Goal: Task Accomplishment & Management: Manage account settings

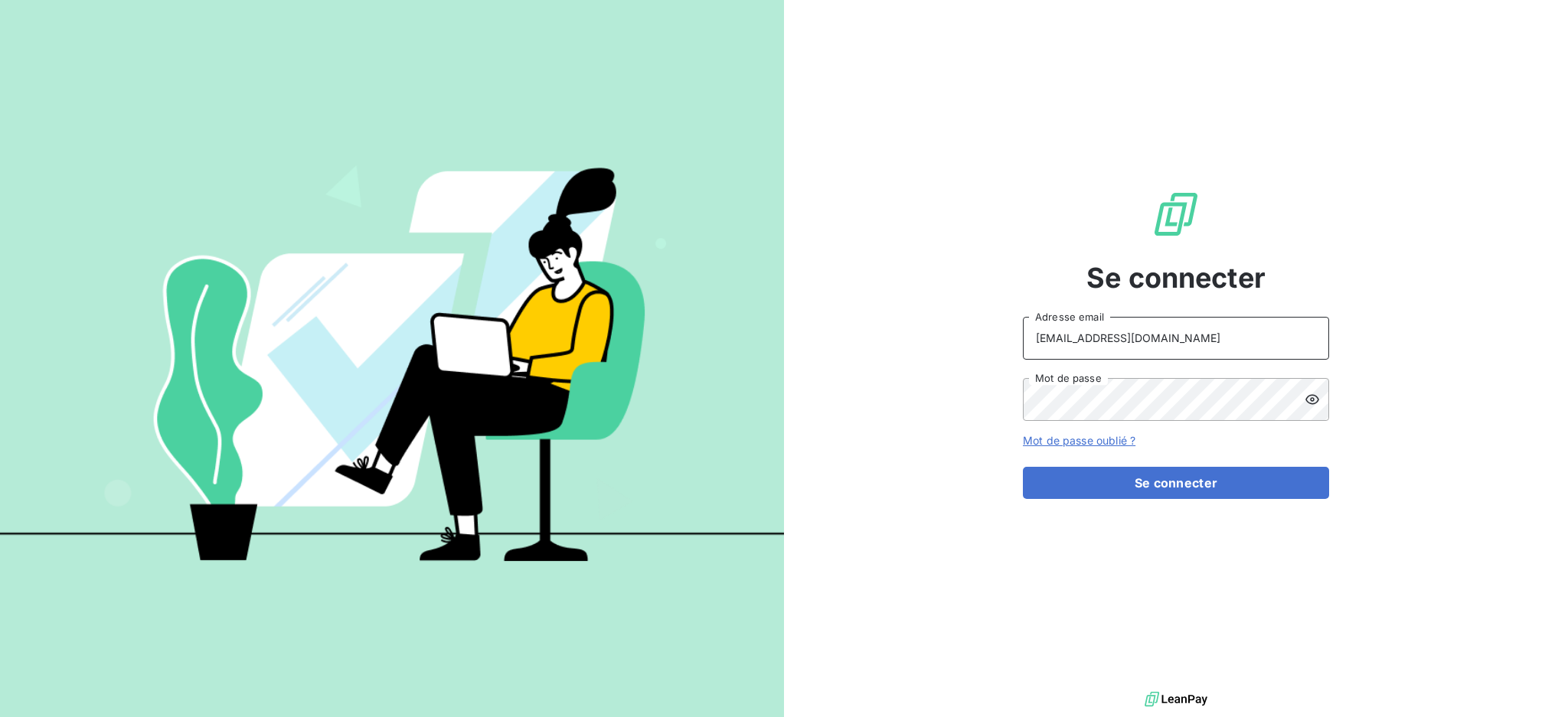
click at [1173, 347] on input "[EMAIL_ADDRESS][DOMAIN_NAME]" at bounding box center [1176, 339] width 306 height 43
type input "[EMAIL_ADDRESS][DOMAIN_NAME]"
click at [1134, 467] on button "Se connecter" at bounding box center [1176, 483] width 306 height 32
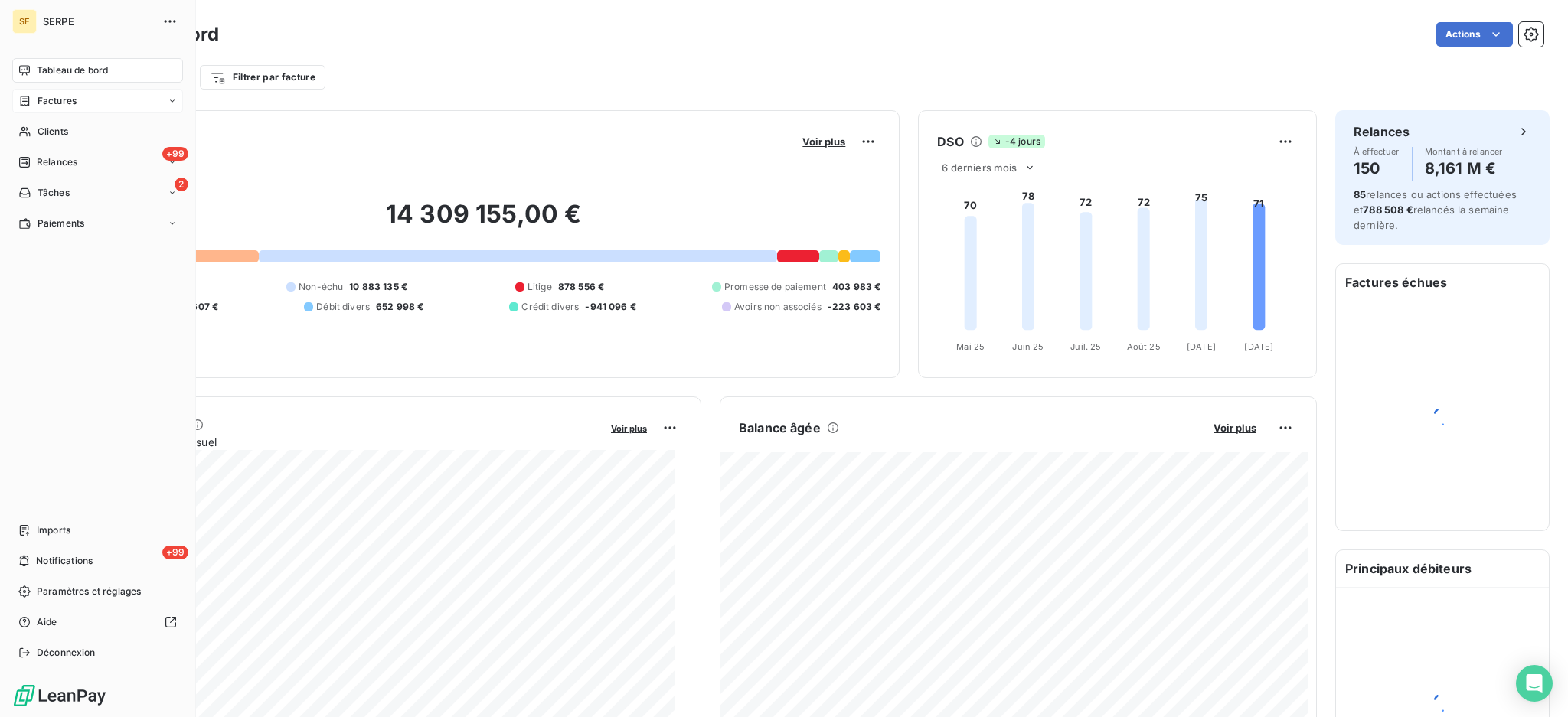
click at [56, 103] on span "Factures" at bounding box center [57, 100] width 39 height 14
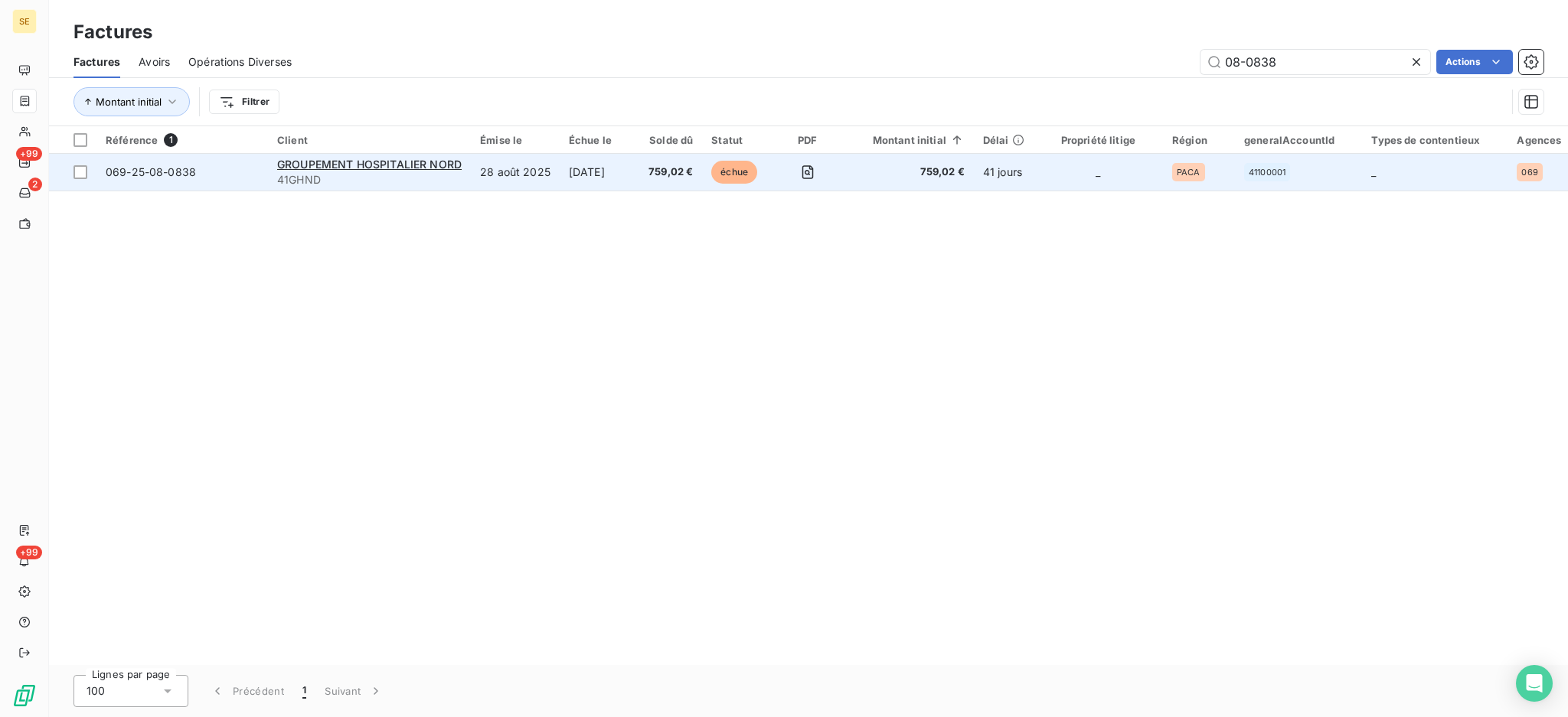
click at [346, 172] on span "41GHND" at bounding box center [370, 179] width 184 height 15
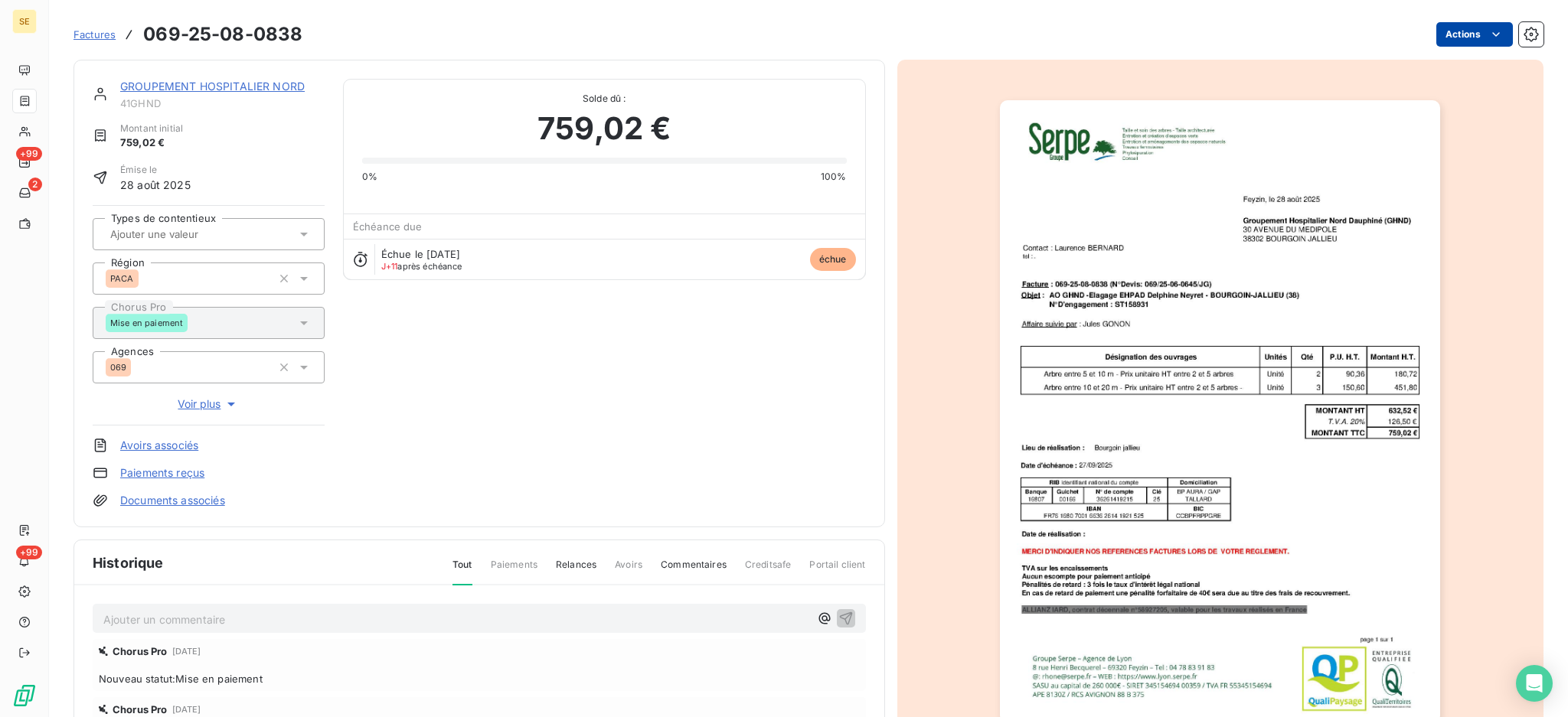
click at [1449, 30] on html "SE +99 2 +99 Factures 069-25-08-0838 Actions GROUPEMENT HOSPITALIER NORD 41GHND…" at bounding box center [784, 358] width 1568 height 717
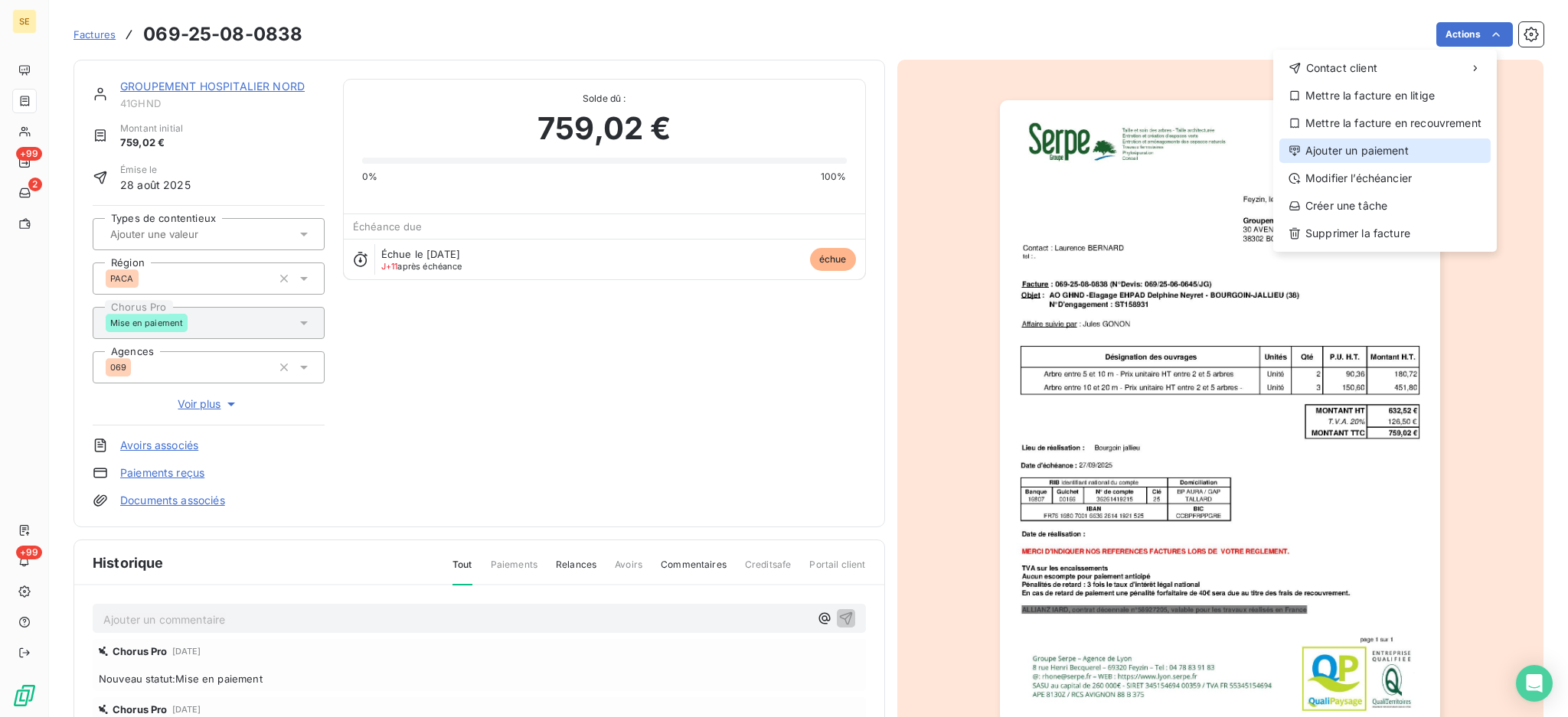
click at [1420, 154] on div "Ajouter un paiement" at bounding box center [1384, 151] width 211 height 24
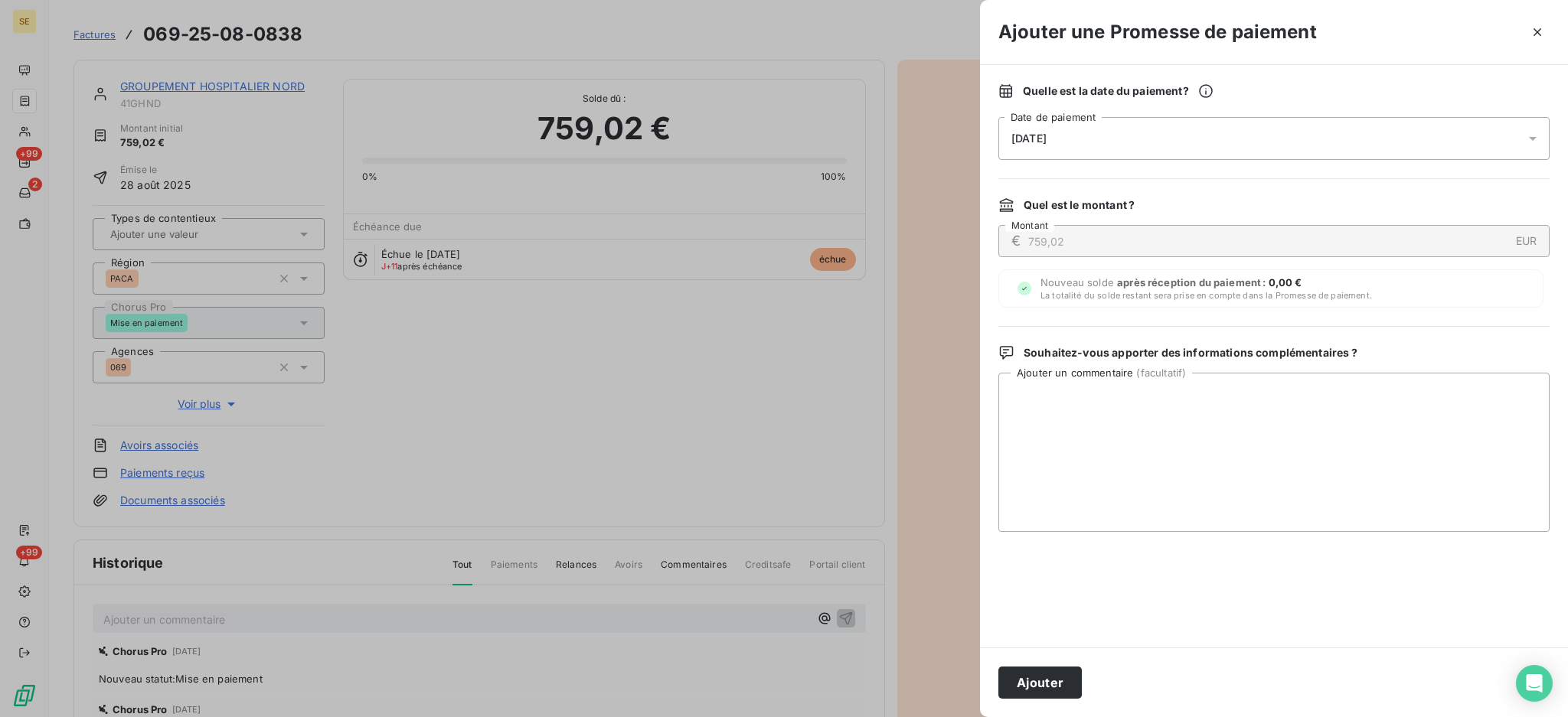
click at [1538, 135] on icon at bounding box center [1533, 139] width 16 height 15
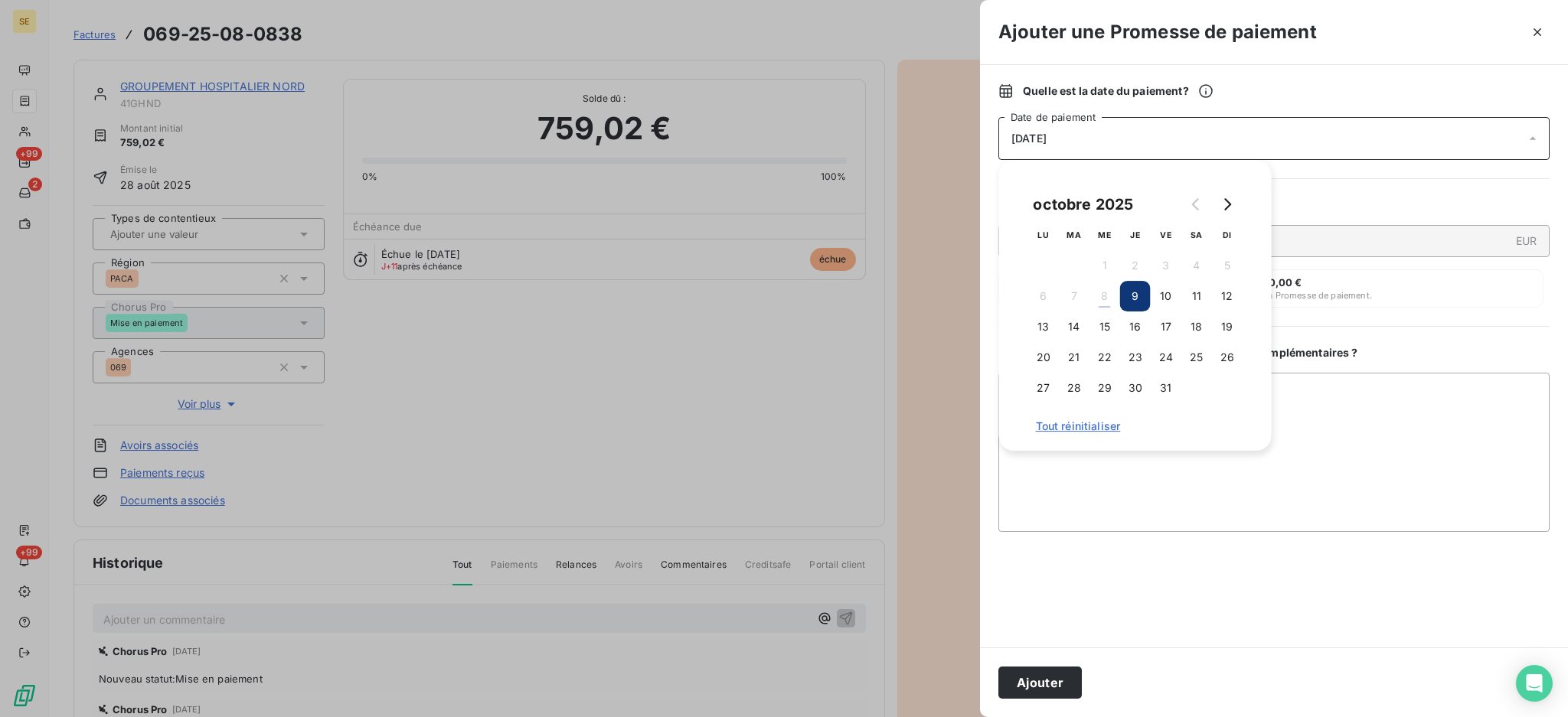
drag, startPoint x: 1108, startPoint y: 326, endPoint x: 1259, endPoint y: 371, distance: 157.6
click at [1108, 325] on button "15" at bounding box center [1105, 327] width 31 height 31
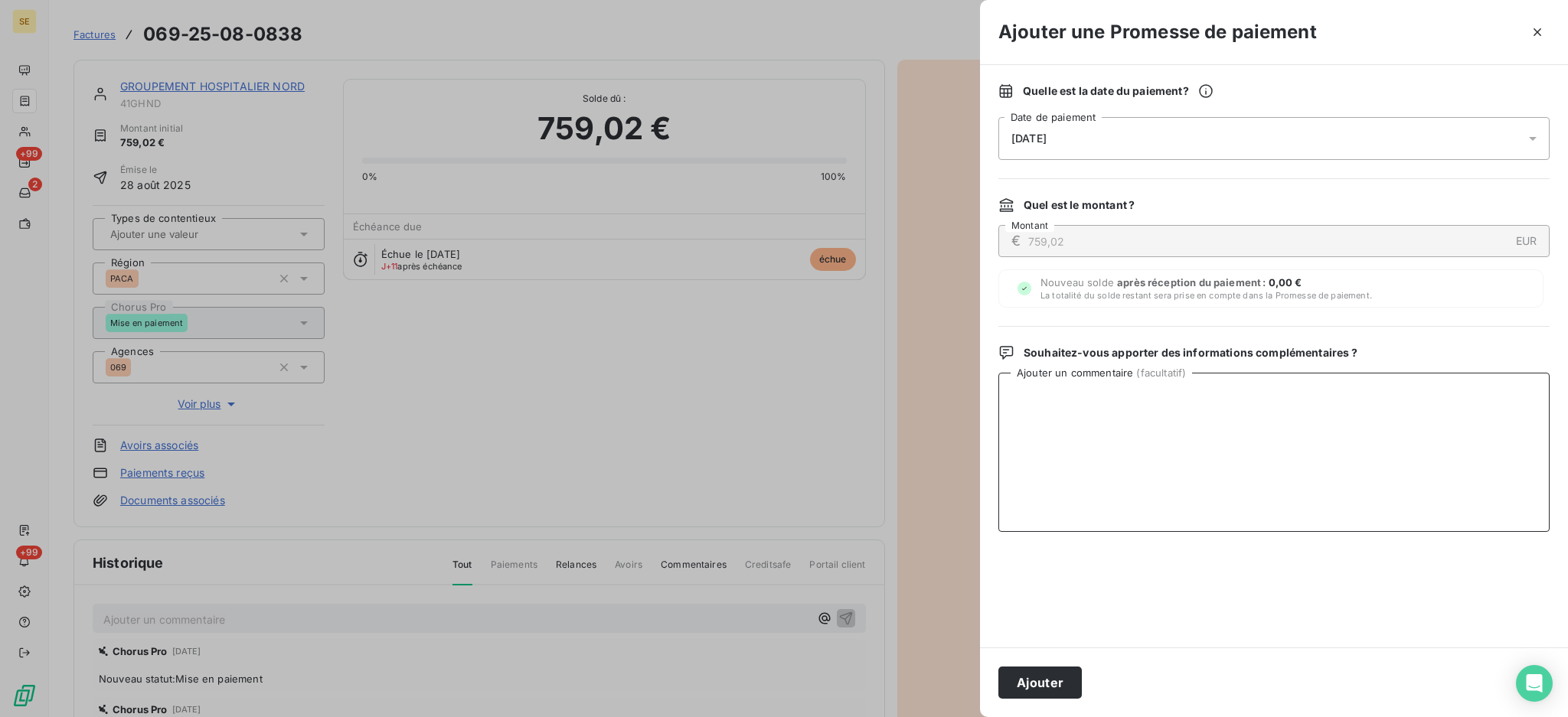
click at [1366, 400] on textarea "Ajouter un commentaire ( facultatif )" at bounding box center [1274, 452] width 551 height 159
type textarea "t"
drag, startPoint x: 1154, startPoint y: 387, endPoint x: 853, endPoint y: 361, distance: 302.1
click at [853, 717] on div "Ajouter une Promesse de paiement Quelle est la date du paiement ? 15/10/2025 Da…" at bounding box center [784, 717] width 1568 height 0
type textarea "TDB - Virt reçu le 08/10"
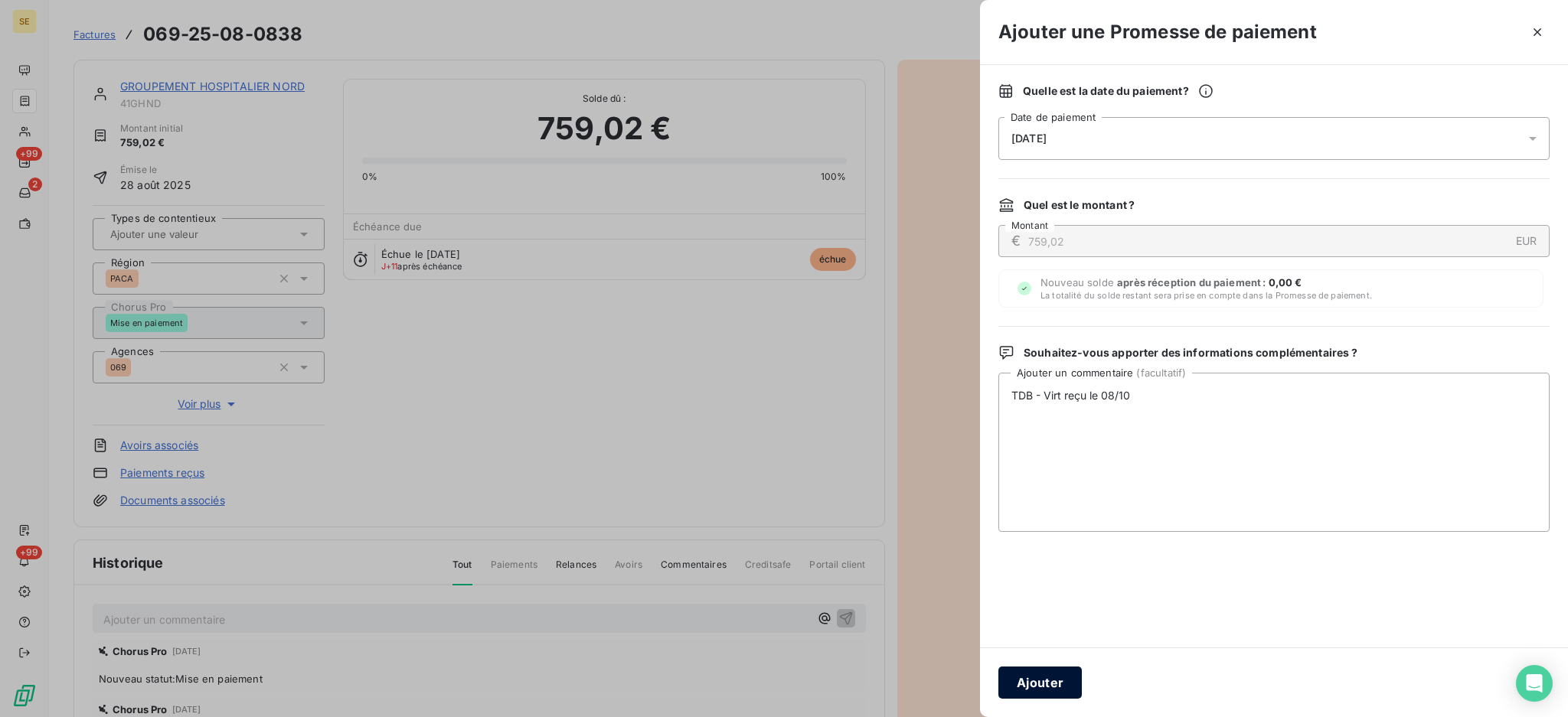
click at [1042, 688] on button "Ajouter" at bounding box center [1040, 683] width 83 height 32
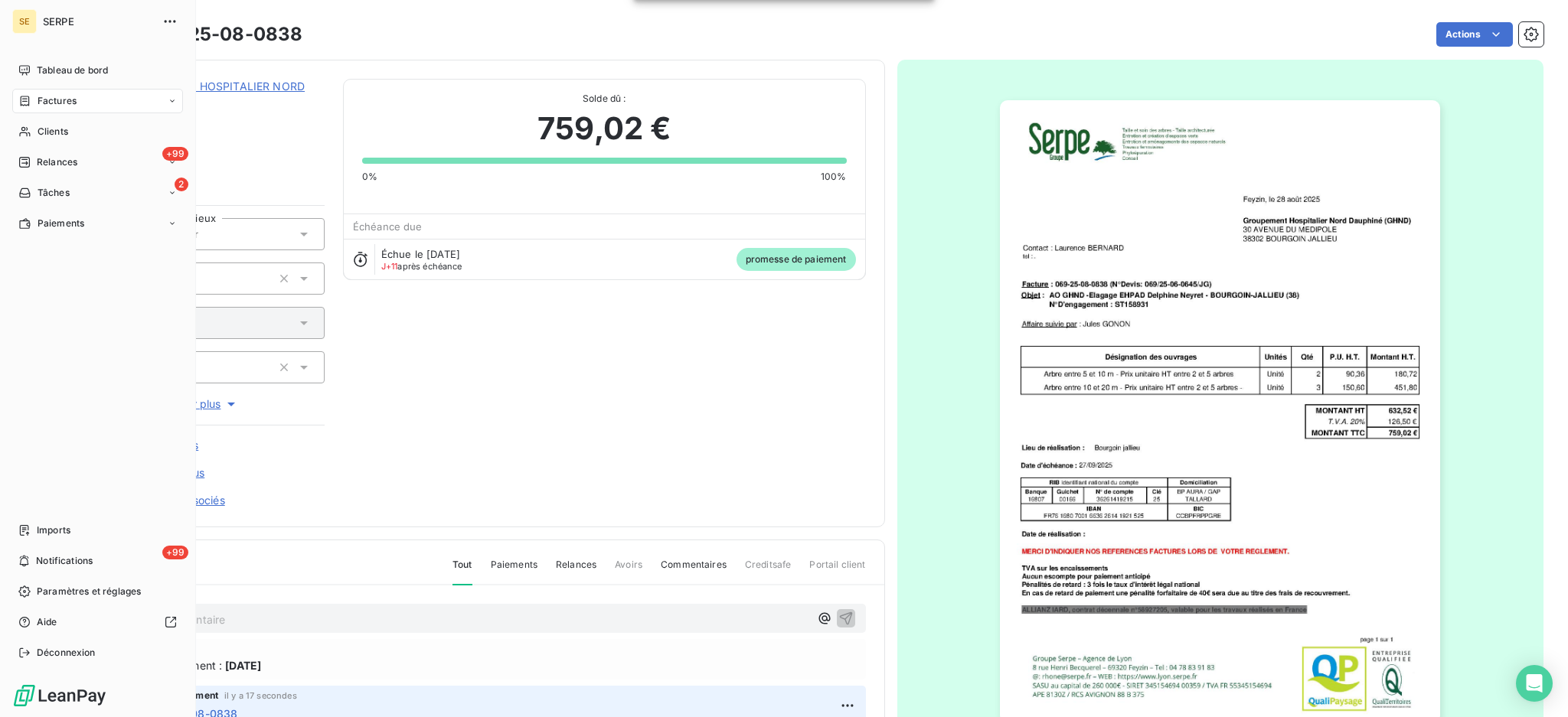
drag, startPoint x: 47, startPoint y: 106, endPoint x: 508, endPoint y: 95, distance: 461.1
click at [47, 104] on span "Factures" at bounding box center [57, 100] width 39 height 14
click at [46, 102] on span "Factures" at bounding box center [57, 100] width 39 height 14
click at [56, 100] on span "Factures" at bounding box center [57, 100] width 39 height 14
click at [59, 126] on span "Factures" at bounding box center [56, 131] width 39 height 14
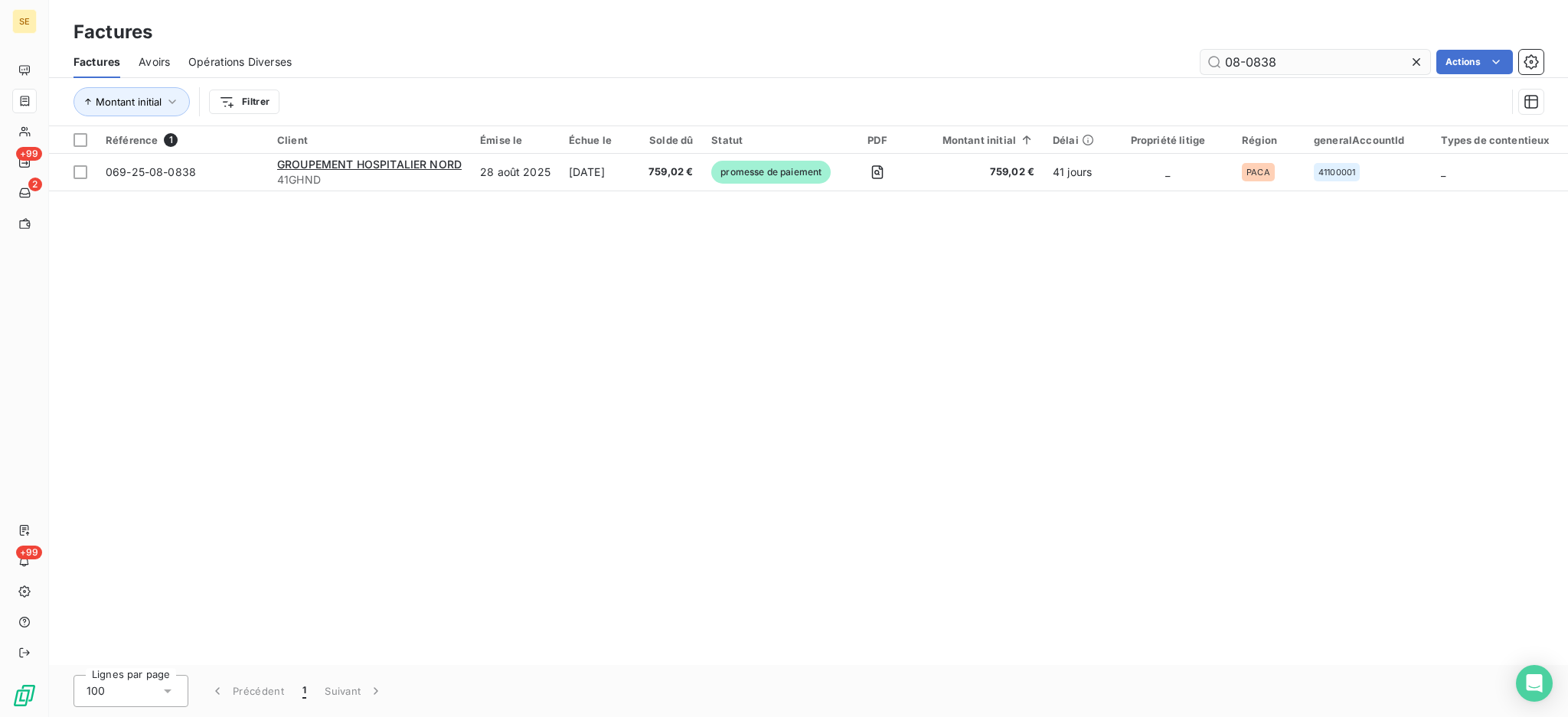
drag, startPoint x: 1306, startPoint y: 55, endPoint x: 1247, endPoint y: 51, distance: 59.1
click at [1247, 51] on input "08-0838" at bounding box center [1316, 62] width 230 height 24
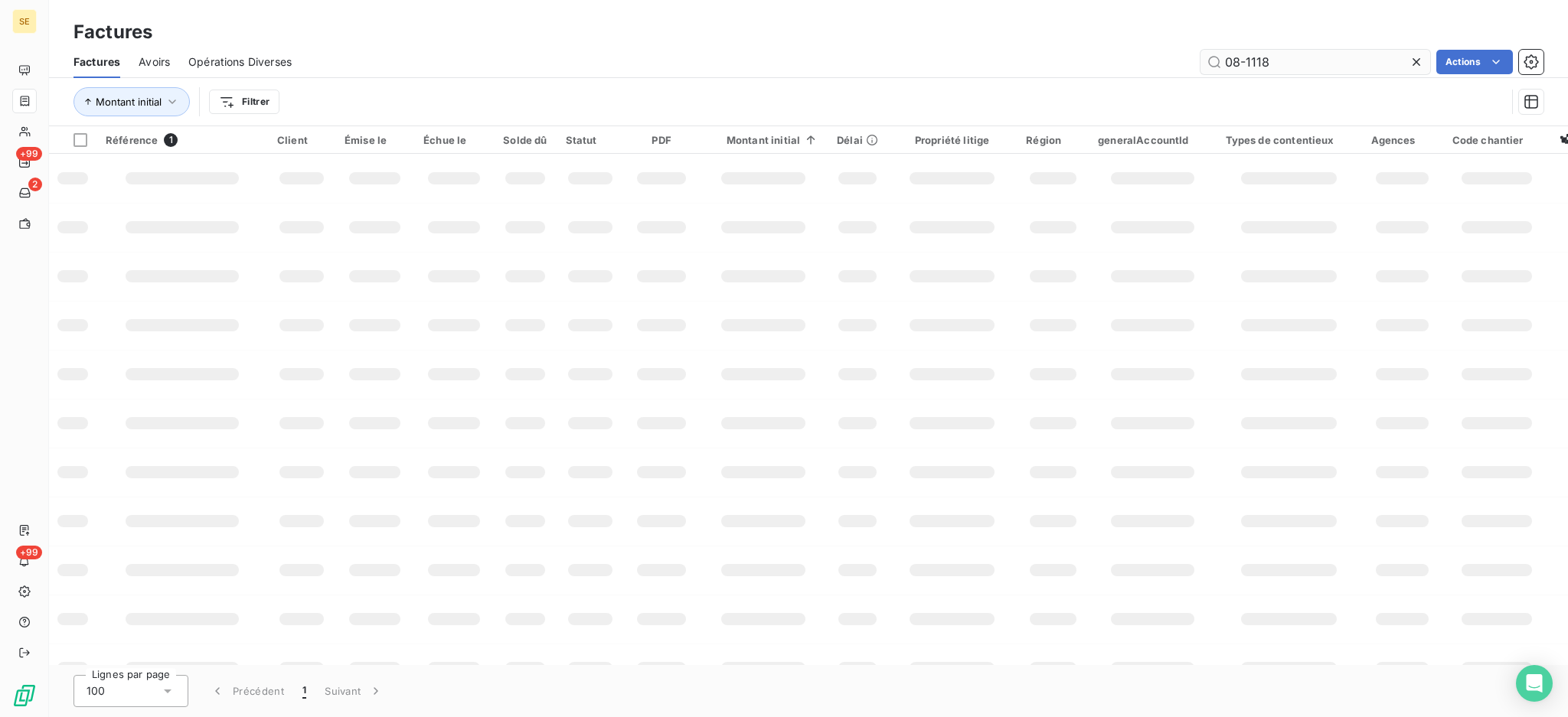
type input "08-1118"
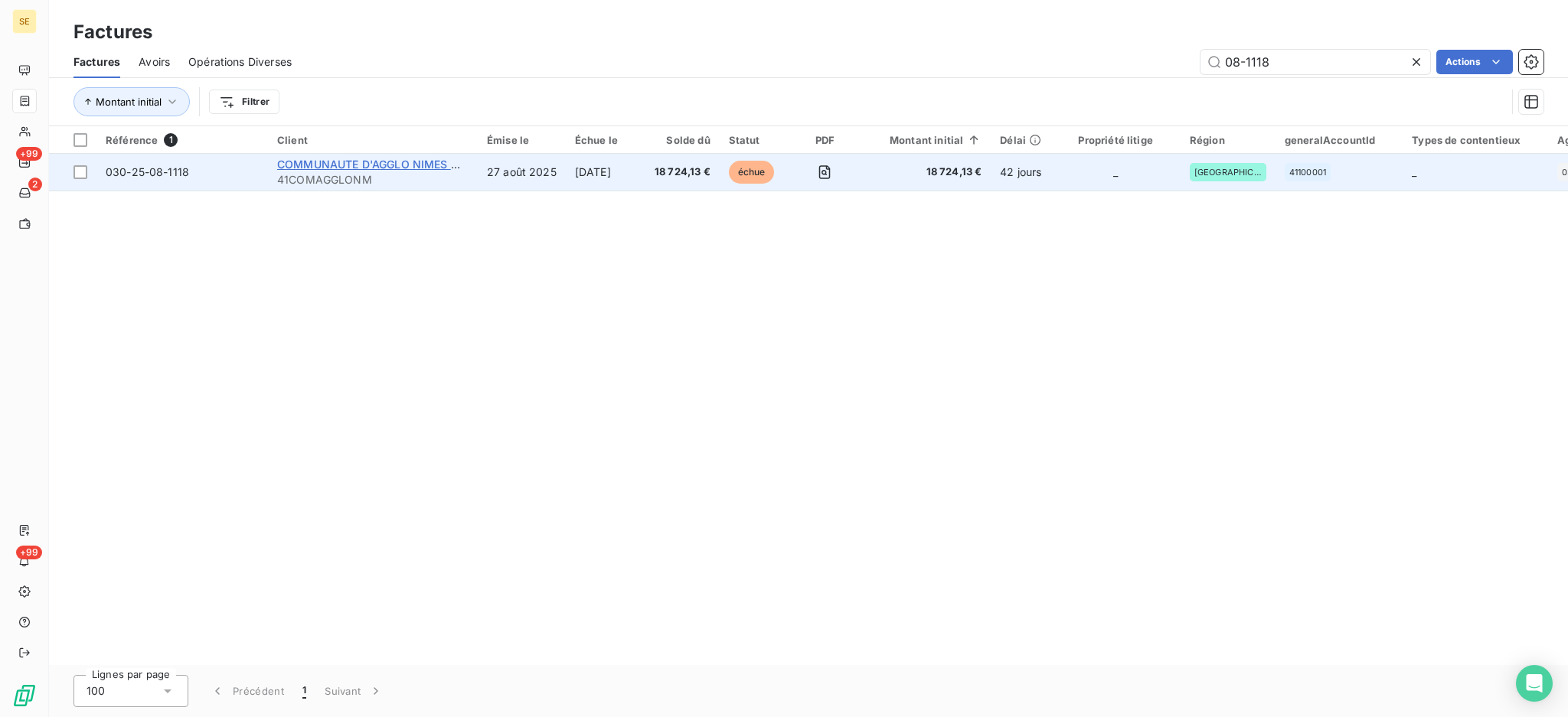
click at [329, 163] on span "COMMUNAUTE D'AGGLO NIMES METROPOLE" at bounding box center [397, 164] width 241 height 13
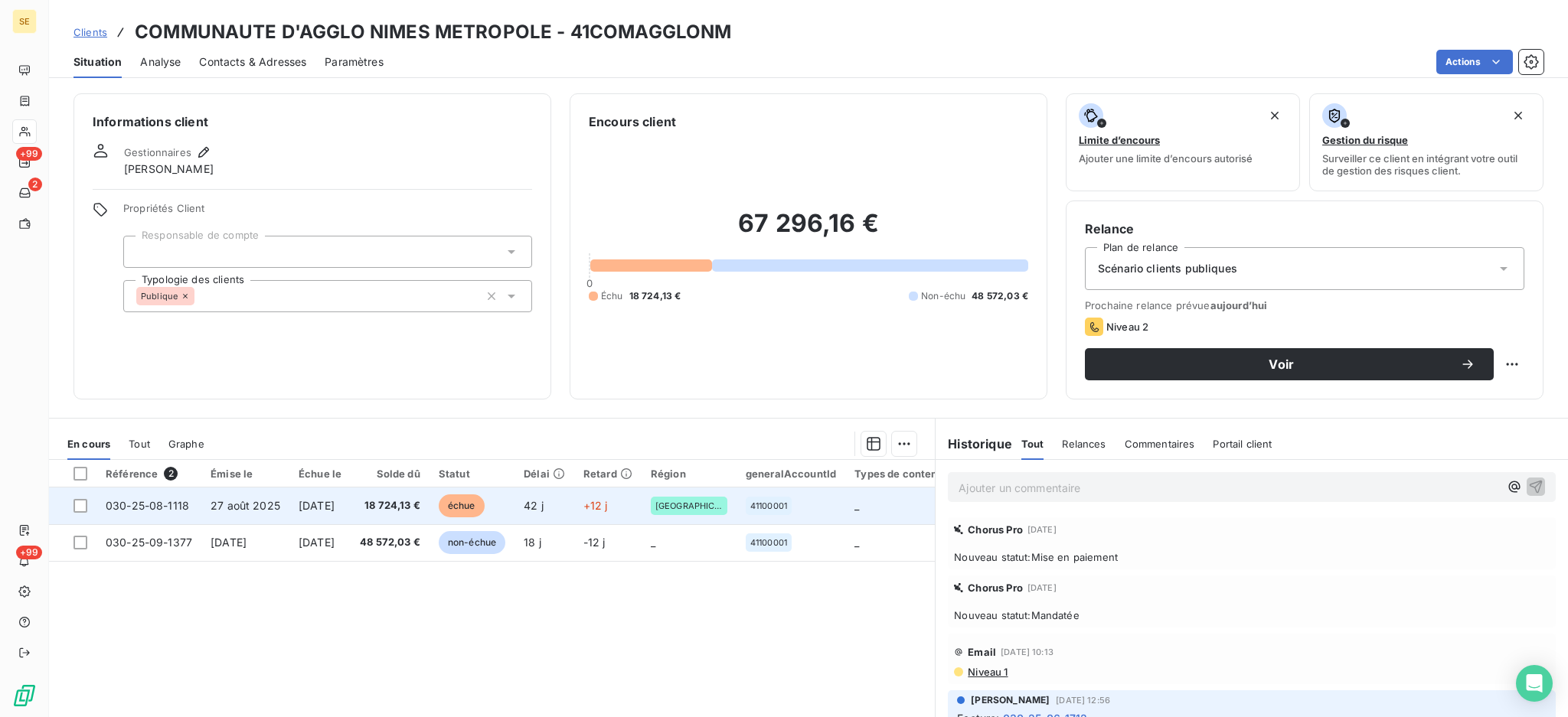
click at [334, 505] on span "26 sept. 2025" at bounding box center [317, 506] width 36 height 13
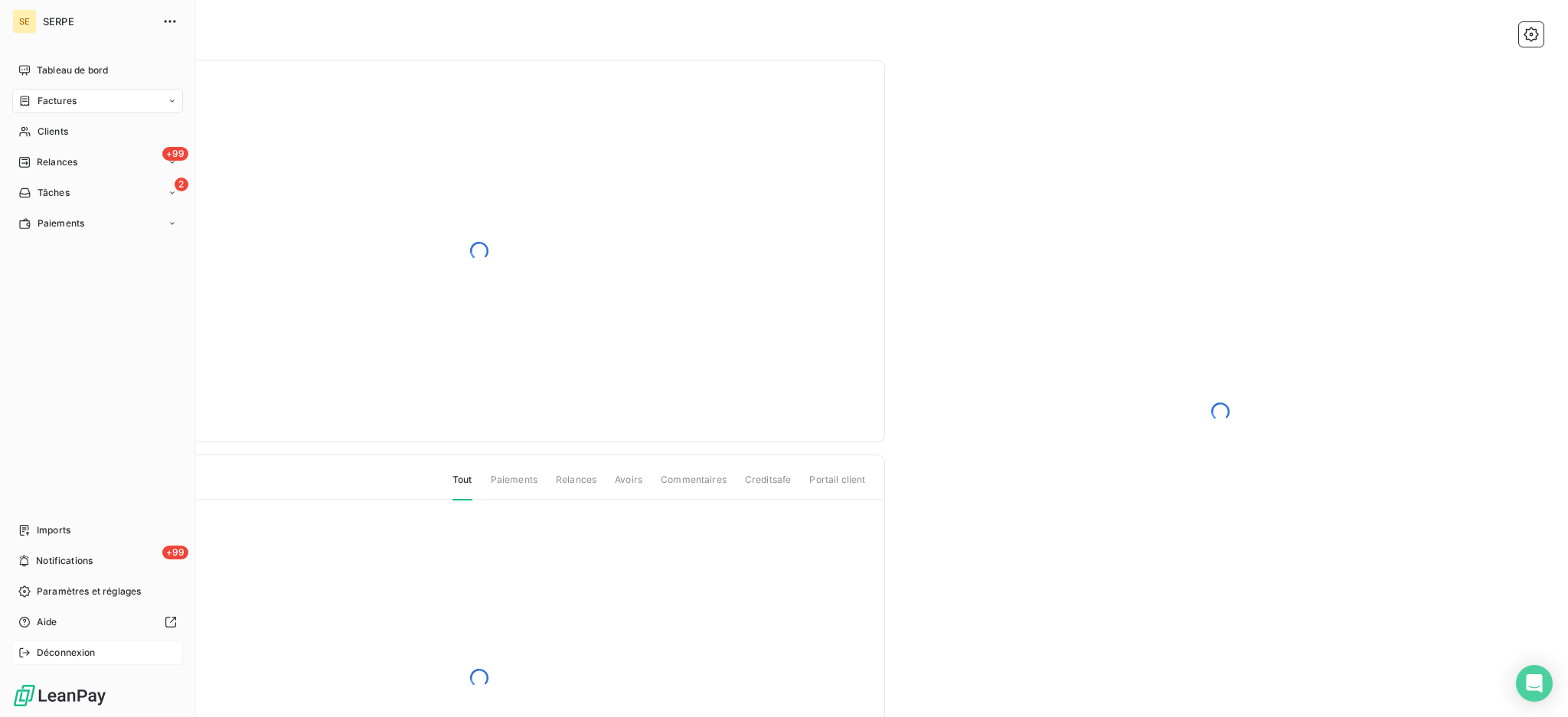
click at [69, 648] on span "Déconnexion" at bounding box center [66, 653] width 59 height 14
